Goal: Information Seeking & Learning: Learn about a topic

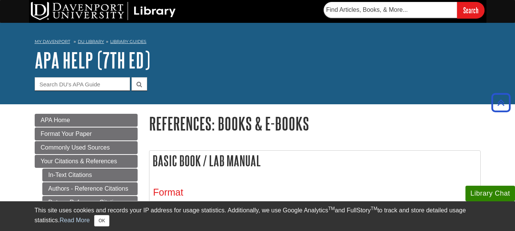
scroll to position [262, 0]
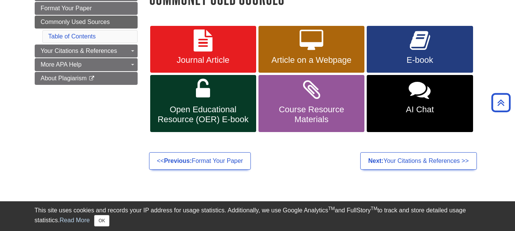
scroll to position [107, 0]
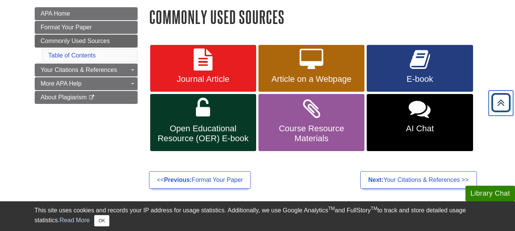
click at [502, 105] on icon "Back to Top" at bounding box center [500, 103] width 24 height 24
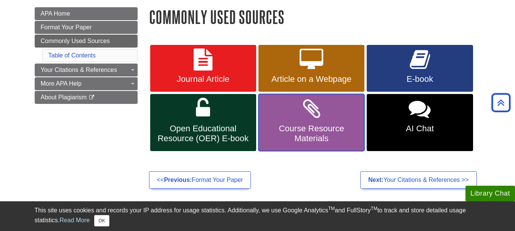
click at [337, 122] on link "Course Resource Materials" at bounding box center [311, 122] width 106 height 57
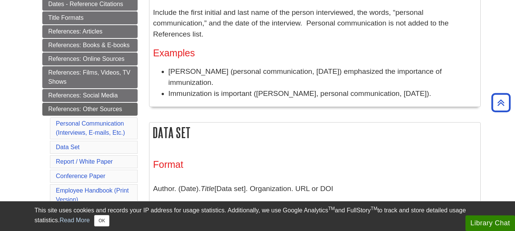
scroll to position [179, 0]
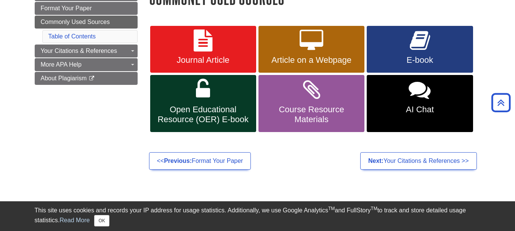
scroll to position [107, 0]
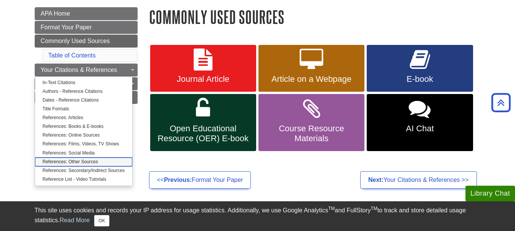
click at [94, 164] on link "References: Other Sources" at bounding box center [83, 162] width 97 height 9
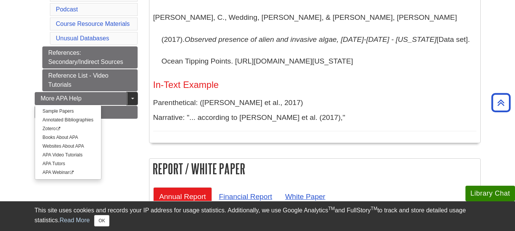
scroll to position [431, 0]
